Goal: Obtain resource: Download file/media

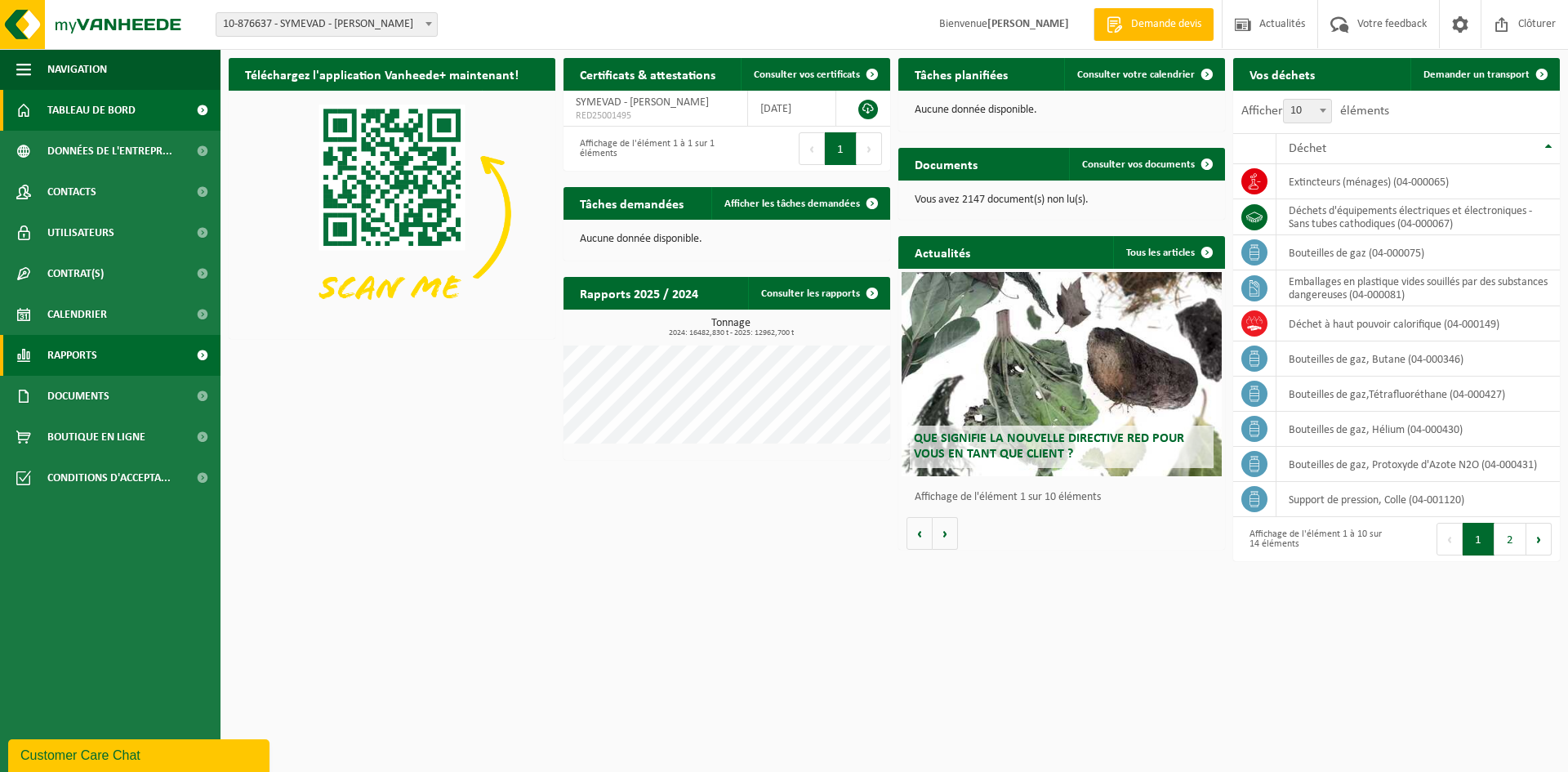
click at [63, 355] on span "Rapports" at bounding box center [72, 355] width 50 height 41
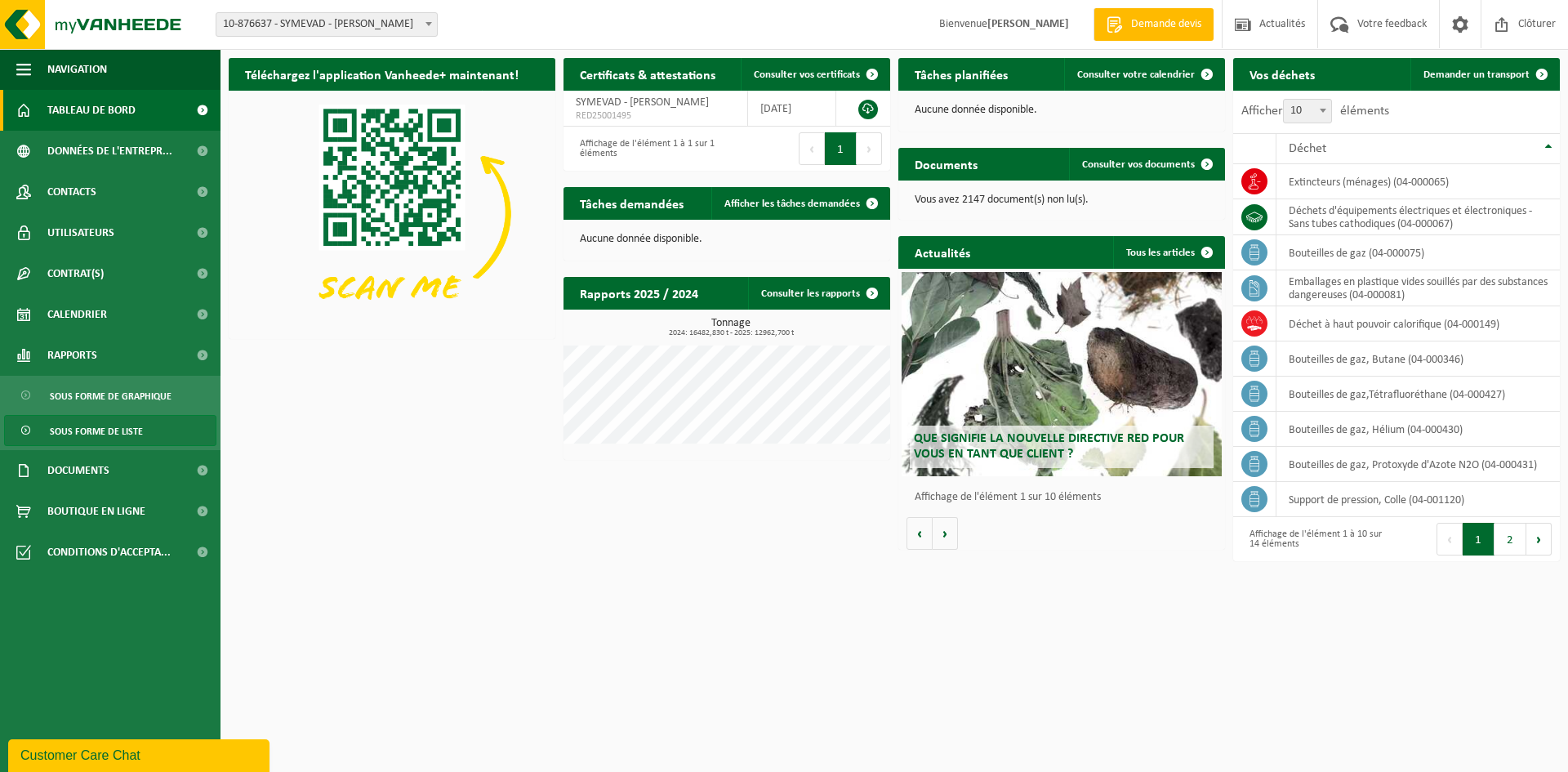
click at [73, 429] on span "Sous forme de liste" at bounding box center [96, 432] width 93 height 31
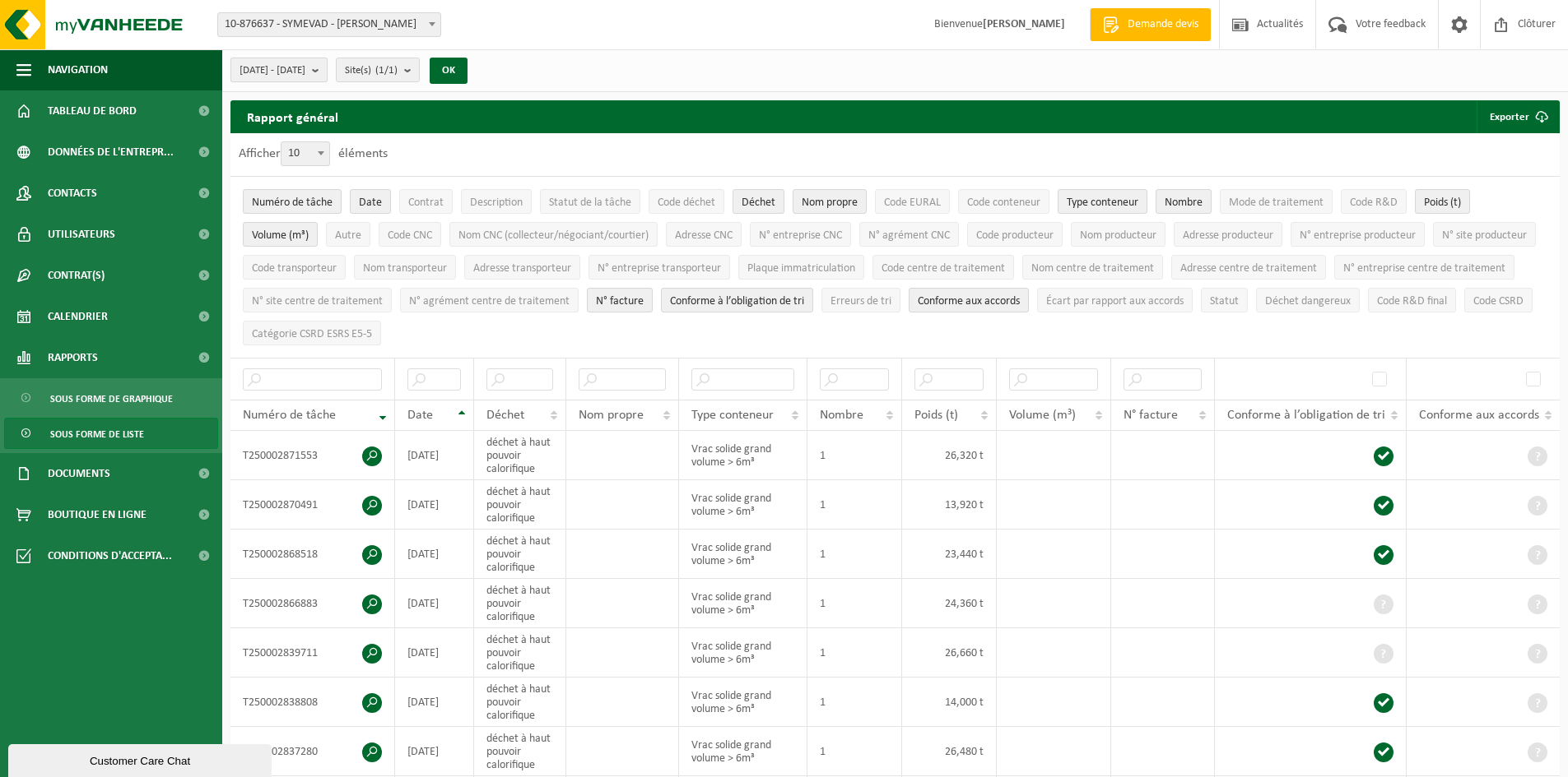
click at [326, 68] on b "submit" at bounding box center [319, 70] width 14 height 23
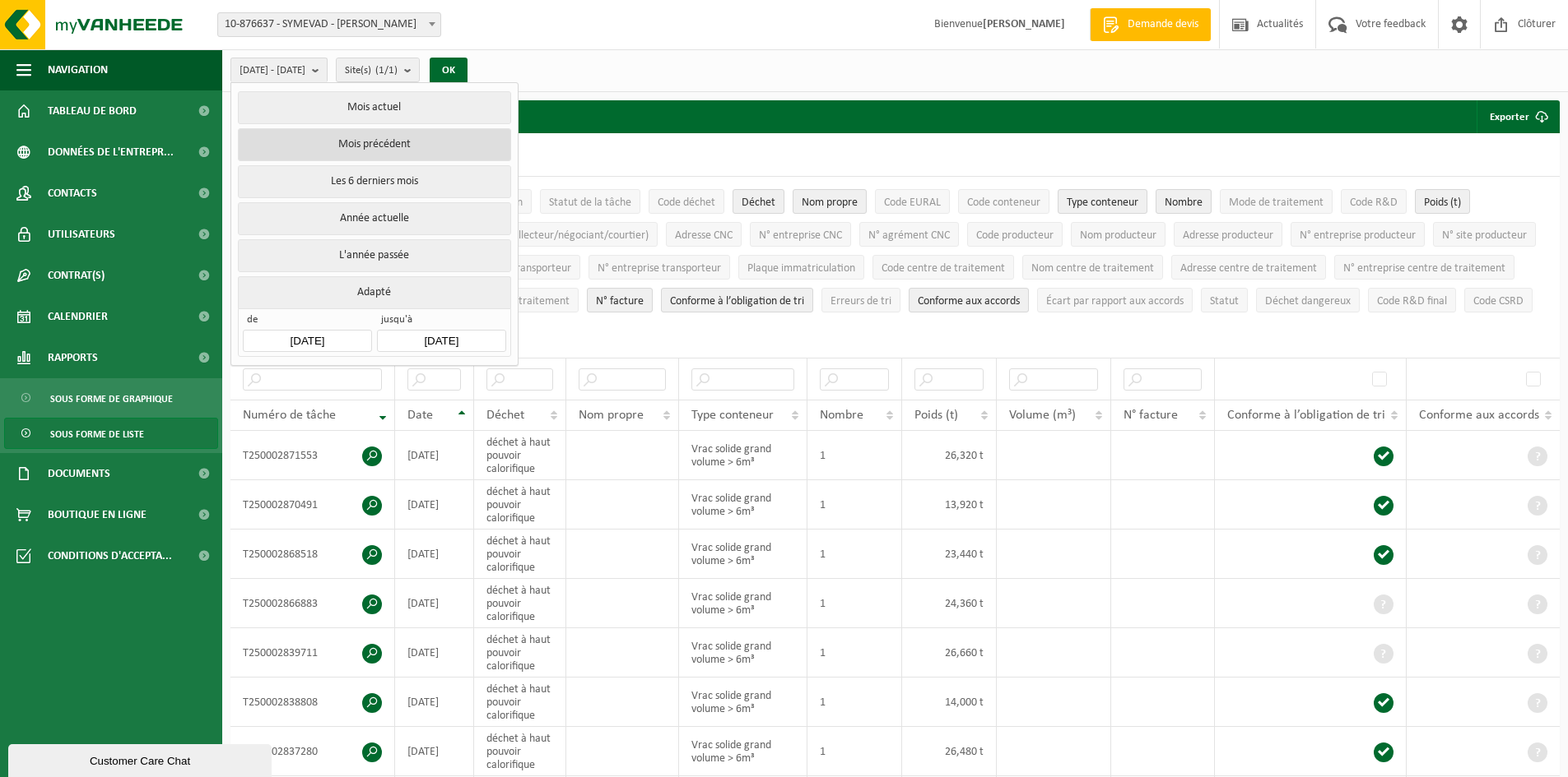
click at [354, 140] on button "Mois précédent" at bounding box center [374, 145] width 272 height 33
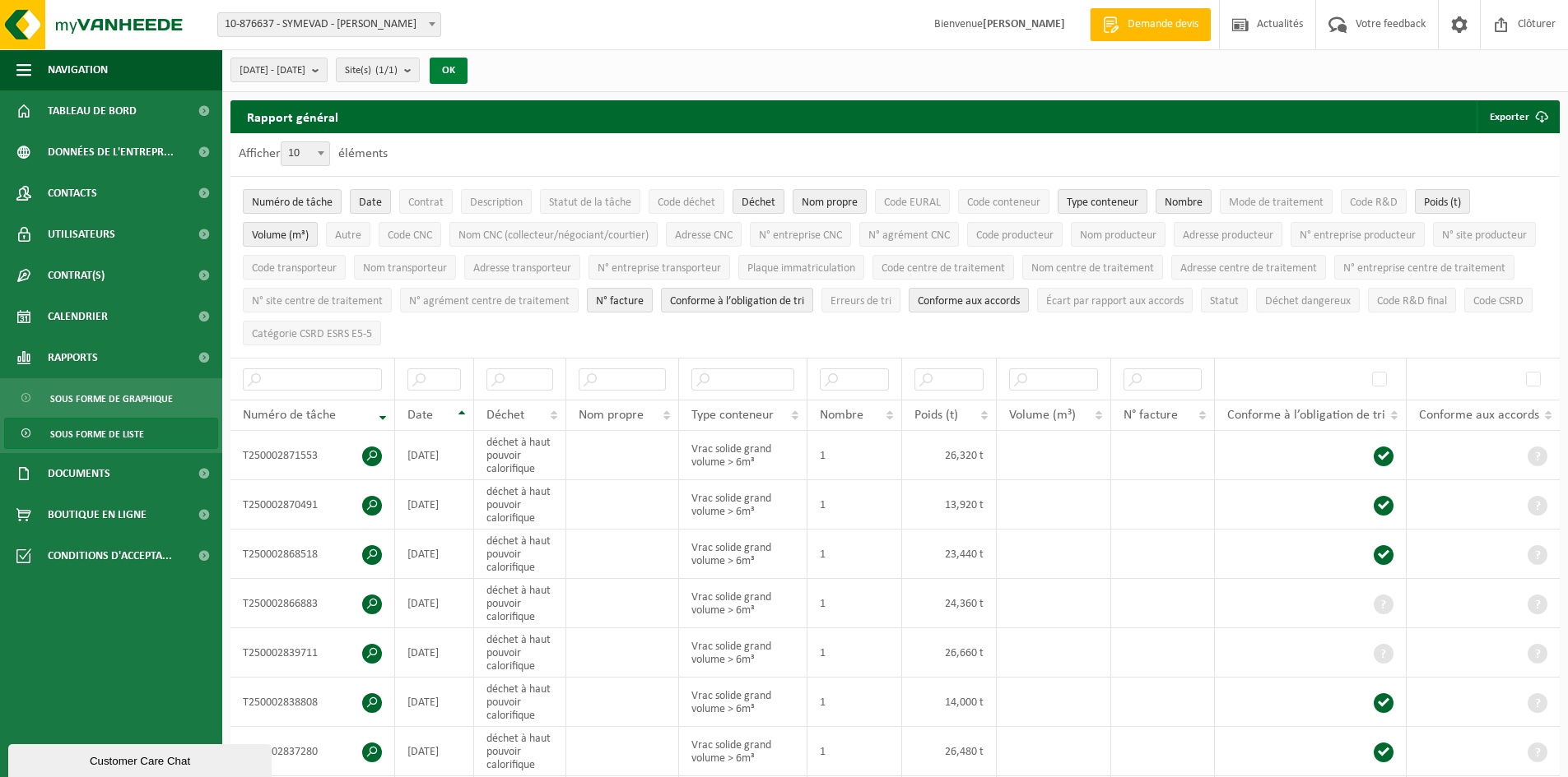
click at [467, 70] on button "OK" at bounding box center [448, 70] width 38 height 26
click at [287, 447] on td "T250002871553" at bounding box center [313, 456] width 164 height 49
click at [1499, 114] on button "Exporter" at bounding box center [1517, 117] width 81 height 33
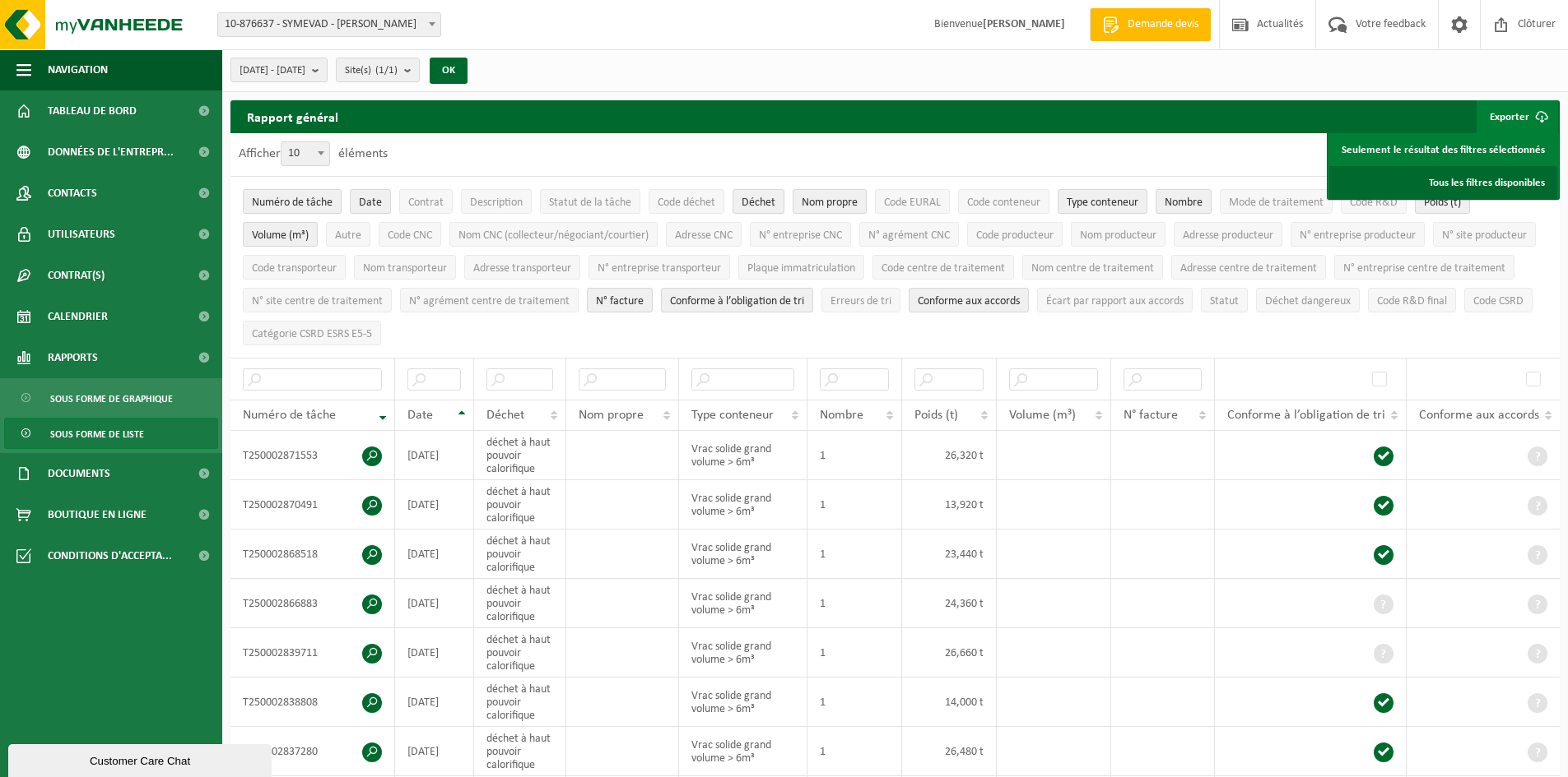
click at [1448, 177] on link "Tous les filtres disponibles" at bounding box center [1443, 182] width 228 height 33
